Goal: Information Seeking & Learning: Learn about a topic

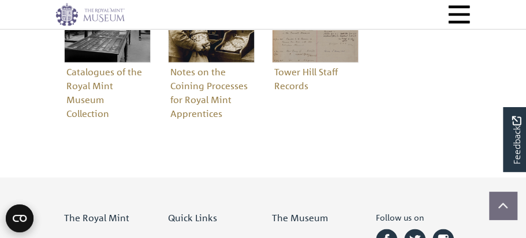
scroll to position [672, 0]
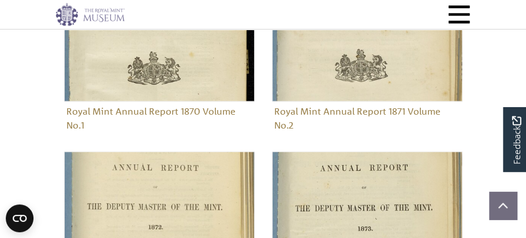
scroll to position [779, 0]
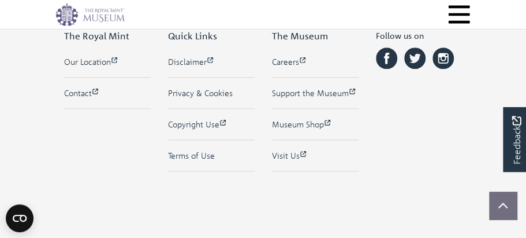
scroll to position [2001, 0]
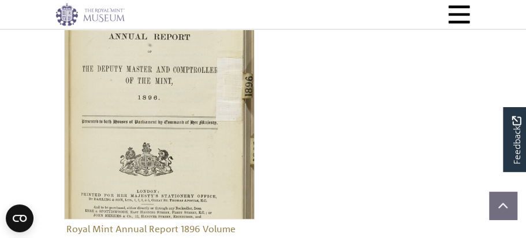
scroll to position [1624, 0]
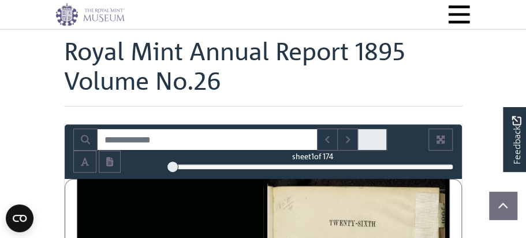
scroll to position [60, 0]
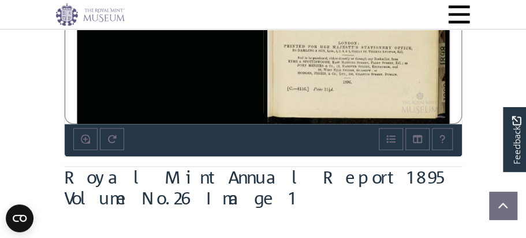
scroll to position [406, 0]
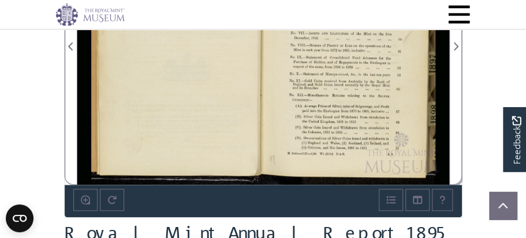
scroll to position [346, 0]
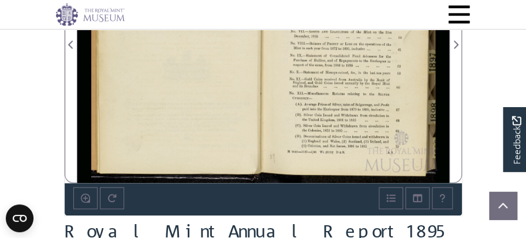
click at [364, 113] on div at bounding box center [357, 38] width 186 height 290
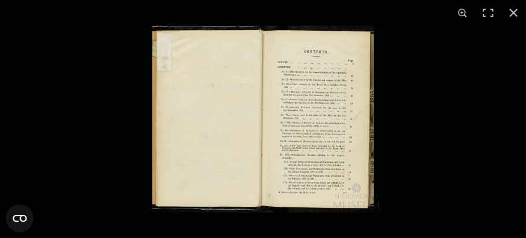
click at [321, 135] on img at bounding box center [263, 118] width 240 height 187
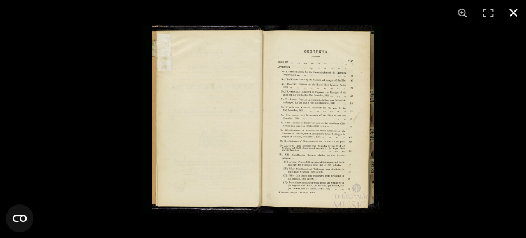
click at [513, 12] on button at bounding box center [513, 12] width 25 height 25
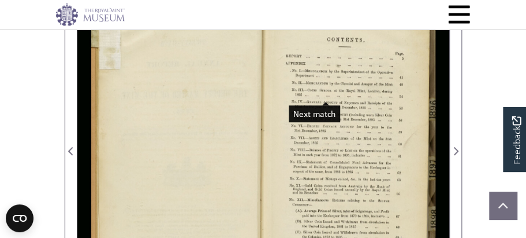
scroll to position [241, 0]
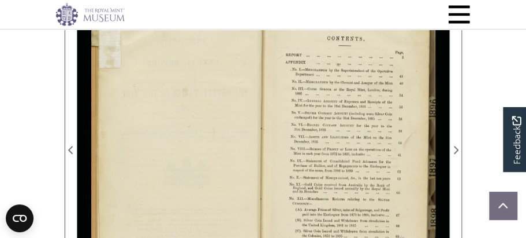
click at [306, 15] on div at bounding box center [362, 6] width 119 height 17
click at [176, 15] on div at bounding box center [163, 6] width 119 height 17
click at [174, 15] on div at bounding box center [163, 6] width 119 height 17
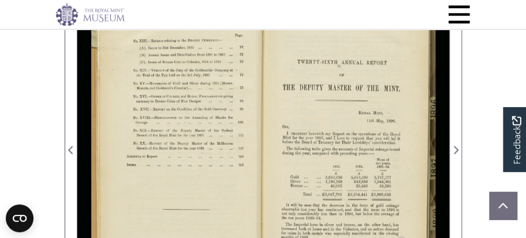
click at [187, 185] on div at bounding box center [170, 143] width 186 height 290
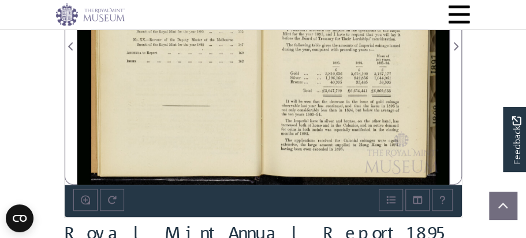
scroll to position [346, 0]
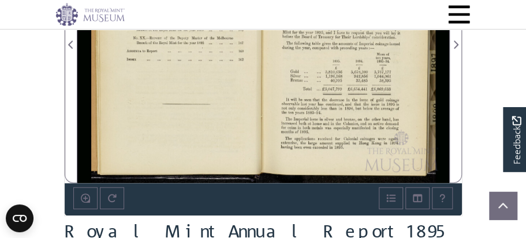
click at [186, 138] on div at bounding box center [170, 38] width 186 height 290
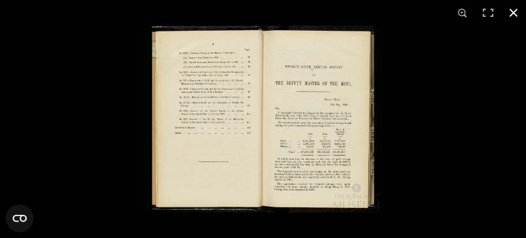
click at [514, 10] on button at bounding box center [513, 12] width 25 height 25
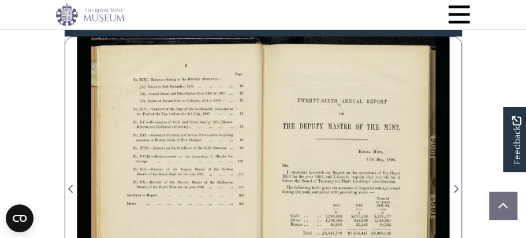
scroll to position [201, 0]
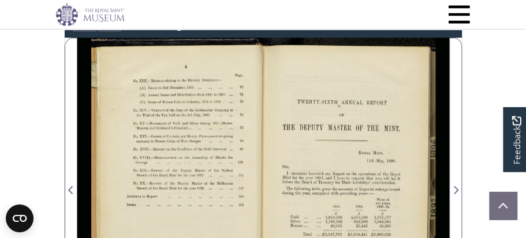
click at [289, 31] on div "5" at bounding box center [313, 26] width 281 height 12
click at [185, 31] on div at bounding box center [179, 26] width 12 height 12
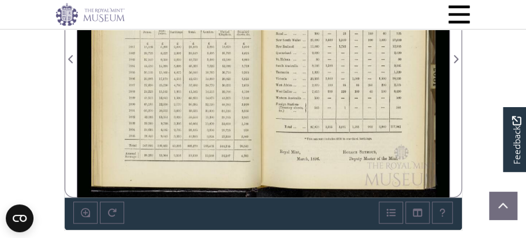
scroll to position [340, 0]
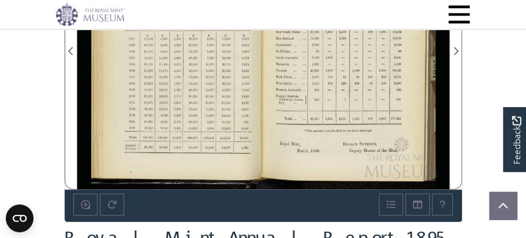
click at [187, 169] on div at bounding box center [170, 44] width 186 height 290
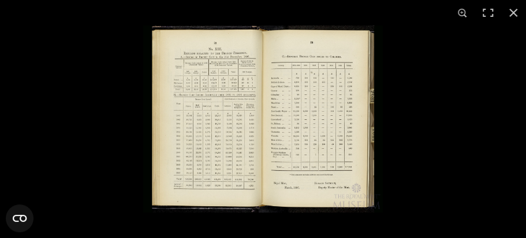
click at [299, 110] on img at bounding box center [263, 118] width 240 height 187
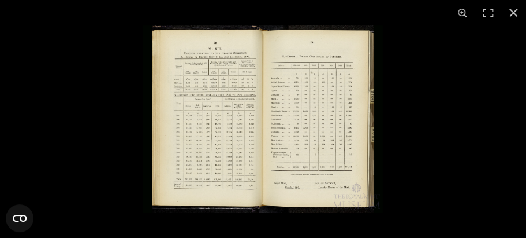
click at [284, 114] on img at bounding box center [263, 118] width 240 height 187
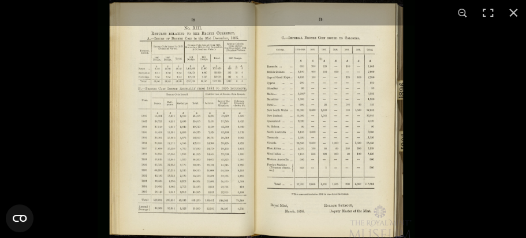
click at [284, 114] on img at bounding box center [256, 120] width 317 height 247
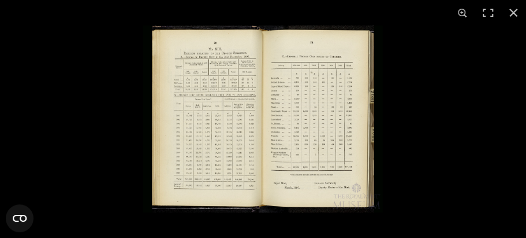
click at [224, 129] on img at bounding box center [263, 118] width 240 height 187
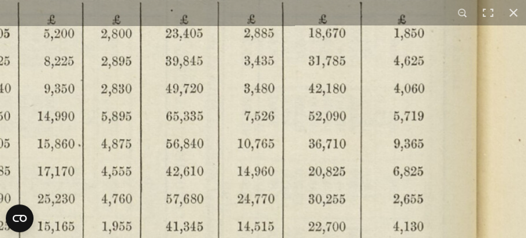
click at [224, 129] on img at bounding box center [487, 56] width 1602 height 1248
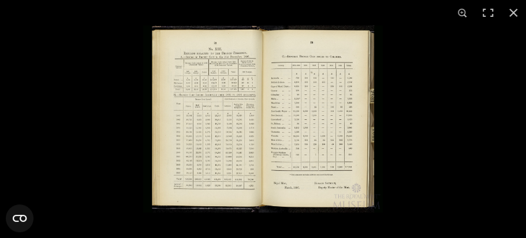
click at [224, 129] on img at bounding box center [263, 118] width 240 height 187
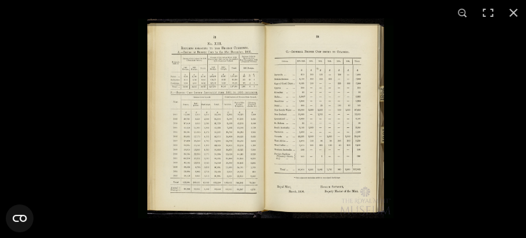
click at [224, 129] on img at bounding box center [266, 117] width 256 height 199
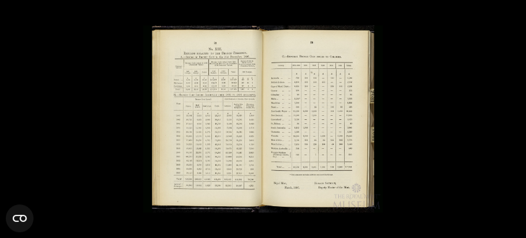
click at [224, 129] on img at bounding box center [263, 118] width 240 height 187
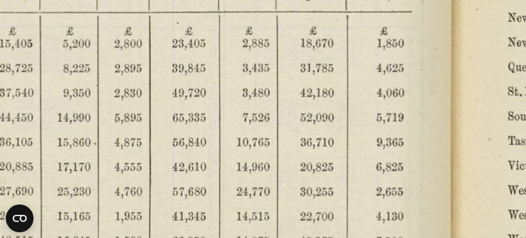
click at [224, 129] on img at bounding box center [460, 64] width 1436 height 1118
